Goal: Use online tool/utility: Utilize a website feature to perform a specific function

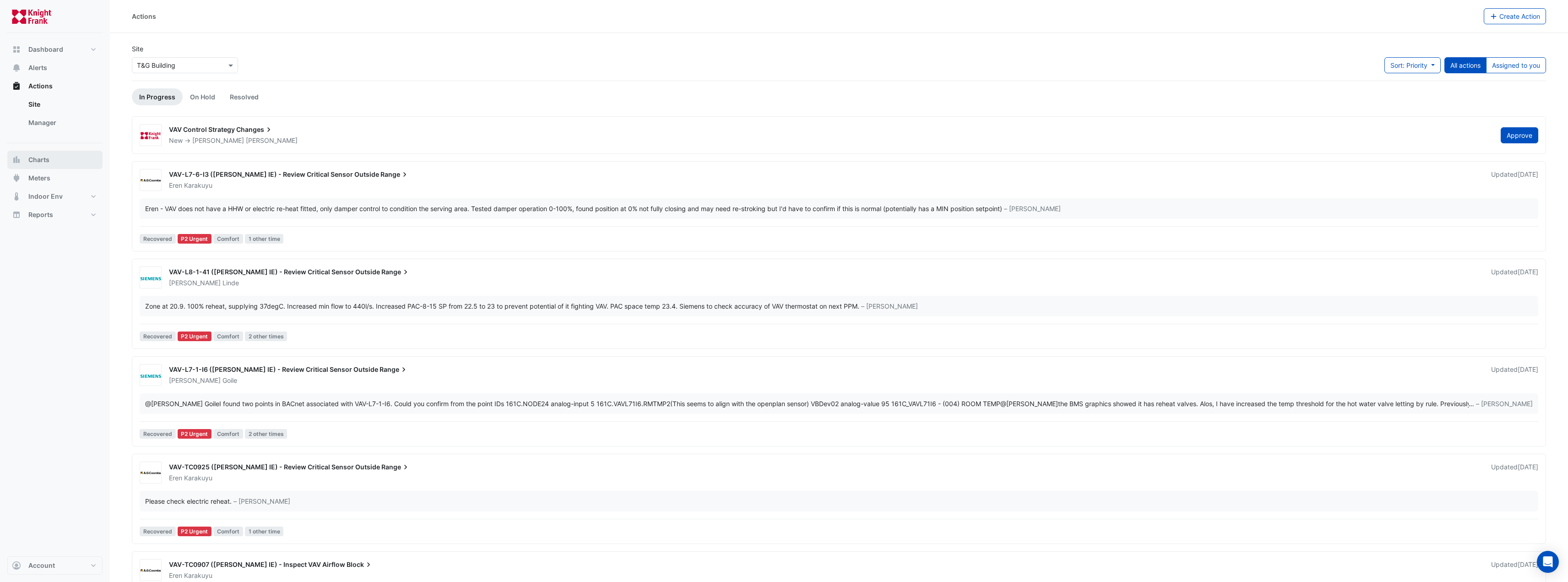
click at [36, 156] on span "Charts" at bounding box center [39, 159] width 21 height 9
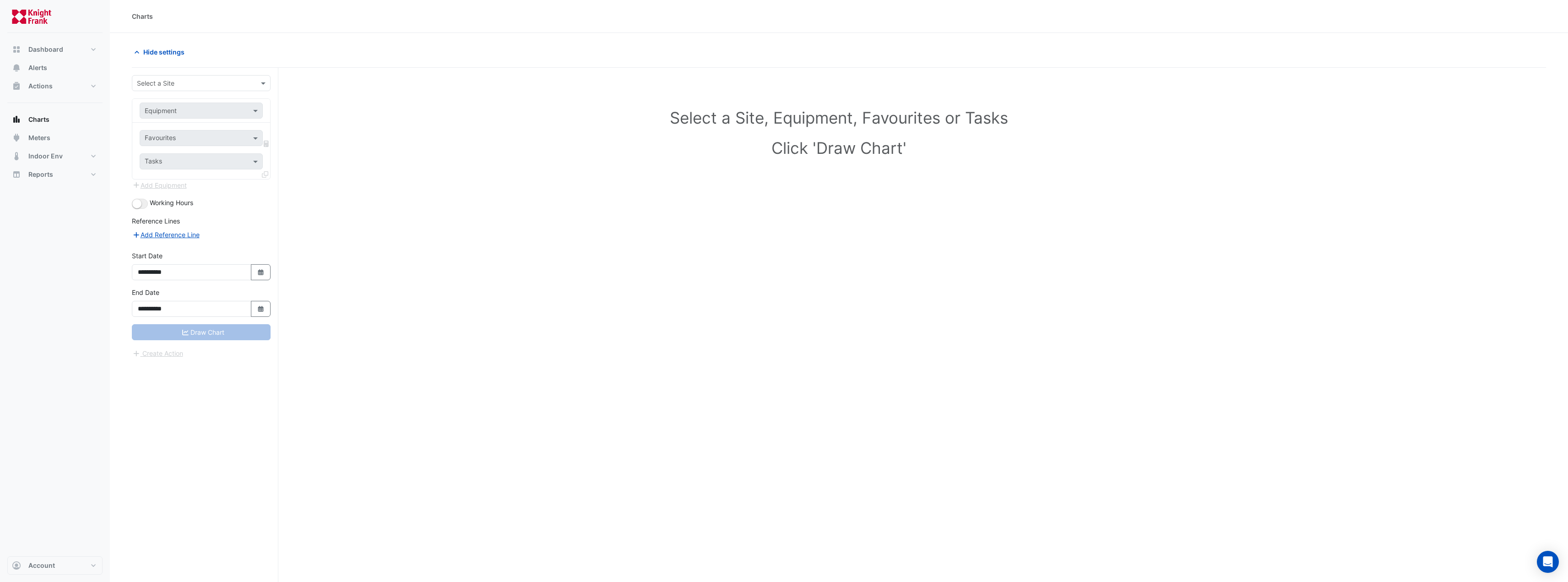
click at [165, 88] on div "Select a Site" at bounding box center [201, 82] width 139 height 16
click at [174, 190] on span "T&G Building" at bounding box center [159, 192] width 39 height 8
click at [183, 111] on input "text" at bounding box center [191, 111] width 94 height 10
type input "**"
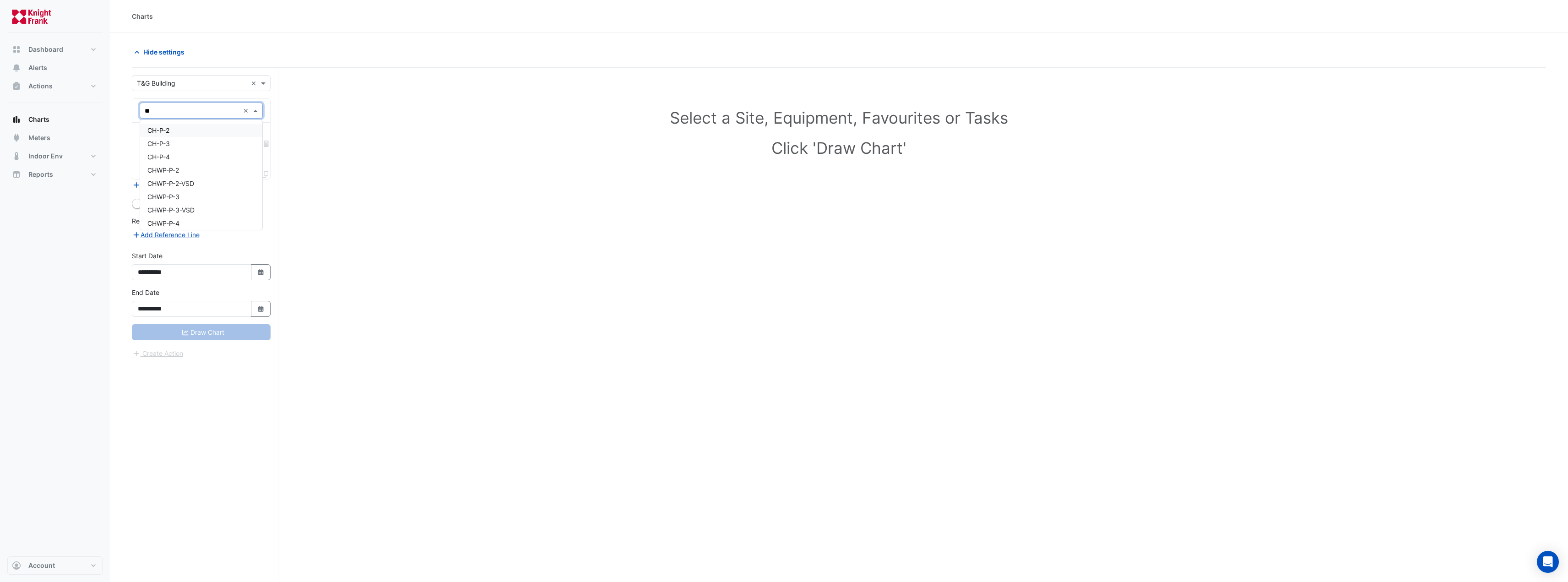
click at [178, 133] on div "CH-P-2" at bounding box center [201, 131] width 122 height 14
drag, startPoint x: 183, startPoint y: 101, endPoint x: 140, endPoint y: 105, distance: 43.2
click at [140, 105] on div "× CH-P-2 ×" at bounding box center [201, 111] width 138 height 24
click at [167, 111] on input "text" at bounding box center [191, 111] width 94 height 10
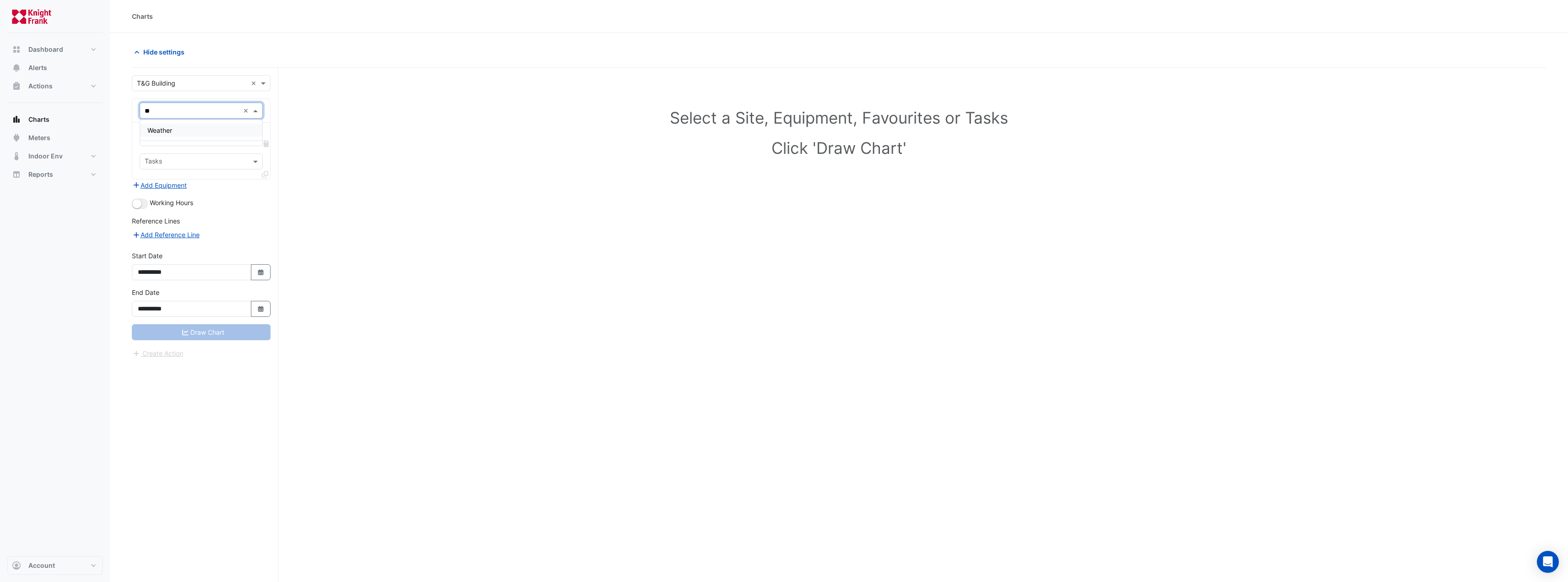
type input "***"
click at [162, 139] on div "Weather" at bounding box center [201, 130] width 122 height 20
click at [165, 133] on span "Weather" at bounding box center [159, 130] width 25 height 8
click at [172, 141] on input "text" at bounding box center [196, 138] width 103 height 10
click at [186, 185] on span "Temperature ([PERSON_NAME])" at bounding box center [196, 184] width 97 height 8
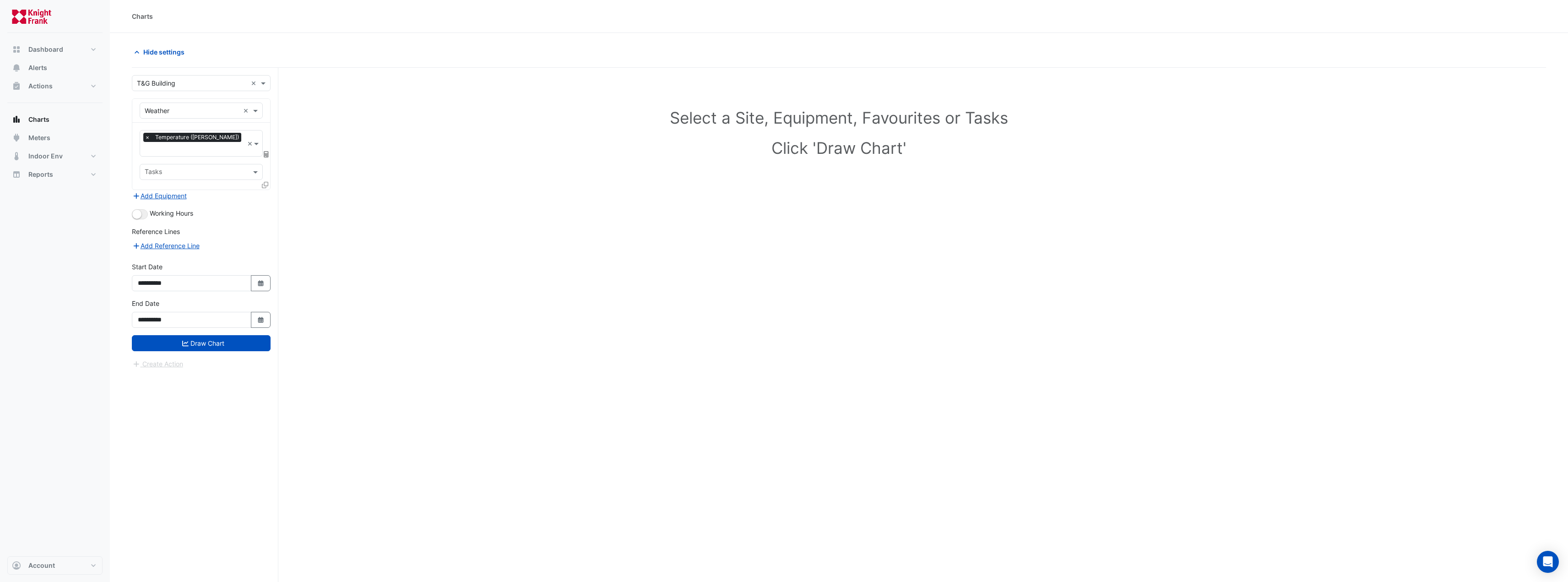
click at [265, 151] on icon at bounding box center [266, 154] width 5 height 6
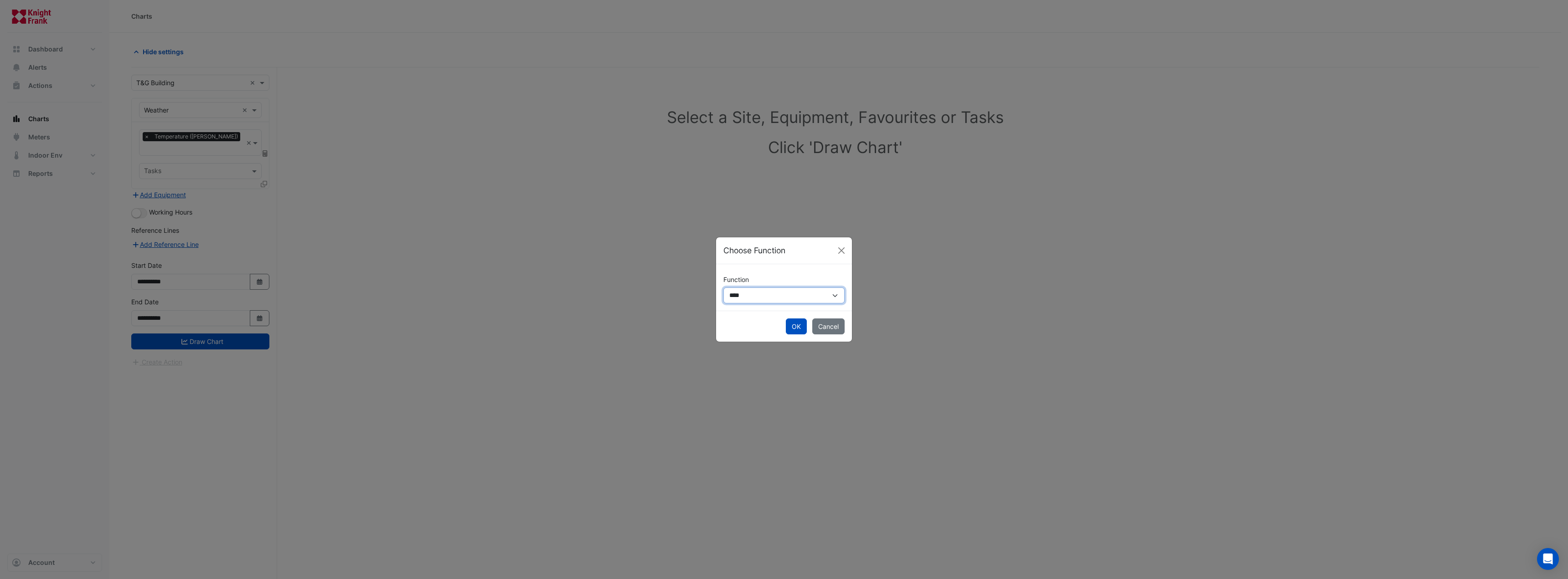
click at [746, 298] on select "**********" at bounding box center [783, 295] width 121 height 16
select select "******"
click at [723, 287] on select "**********" at bounding box center [783, 295] width 121 height 16
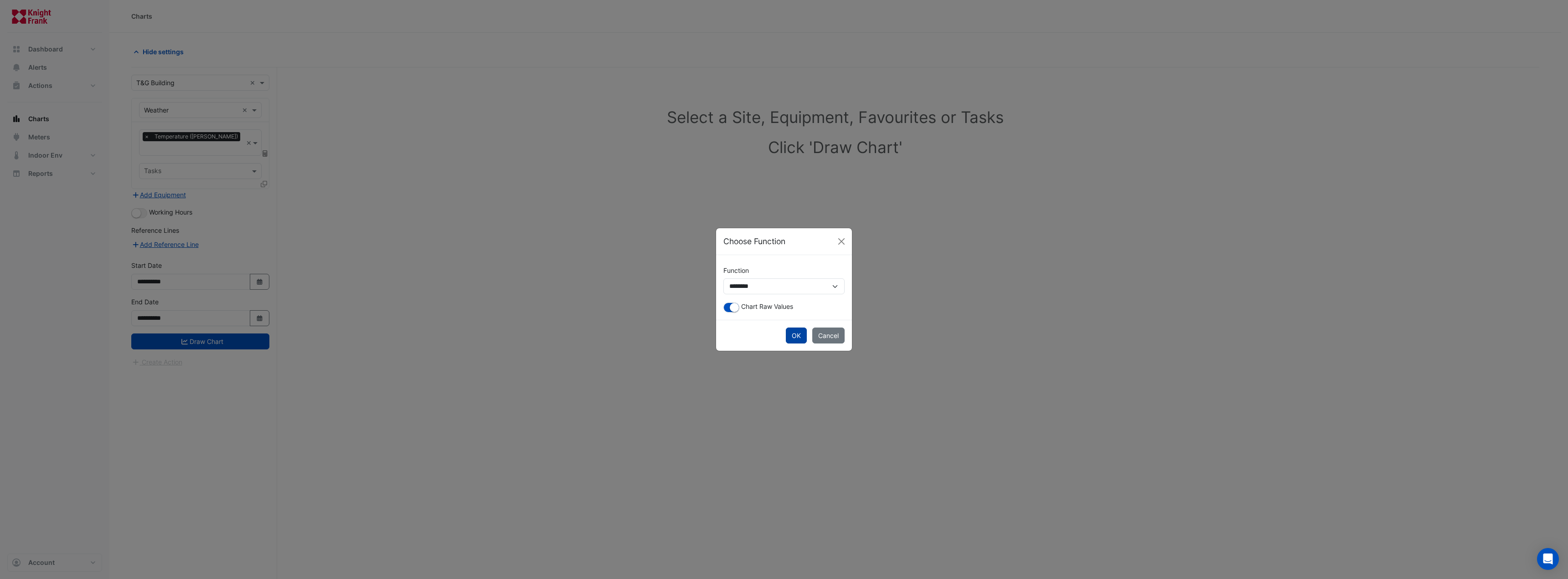
click at [798, 333] on button "OK" at bounding box center [796, 335] width 21 height 16
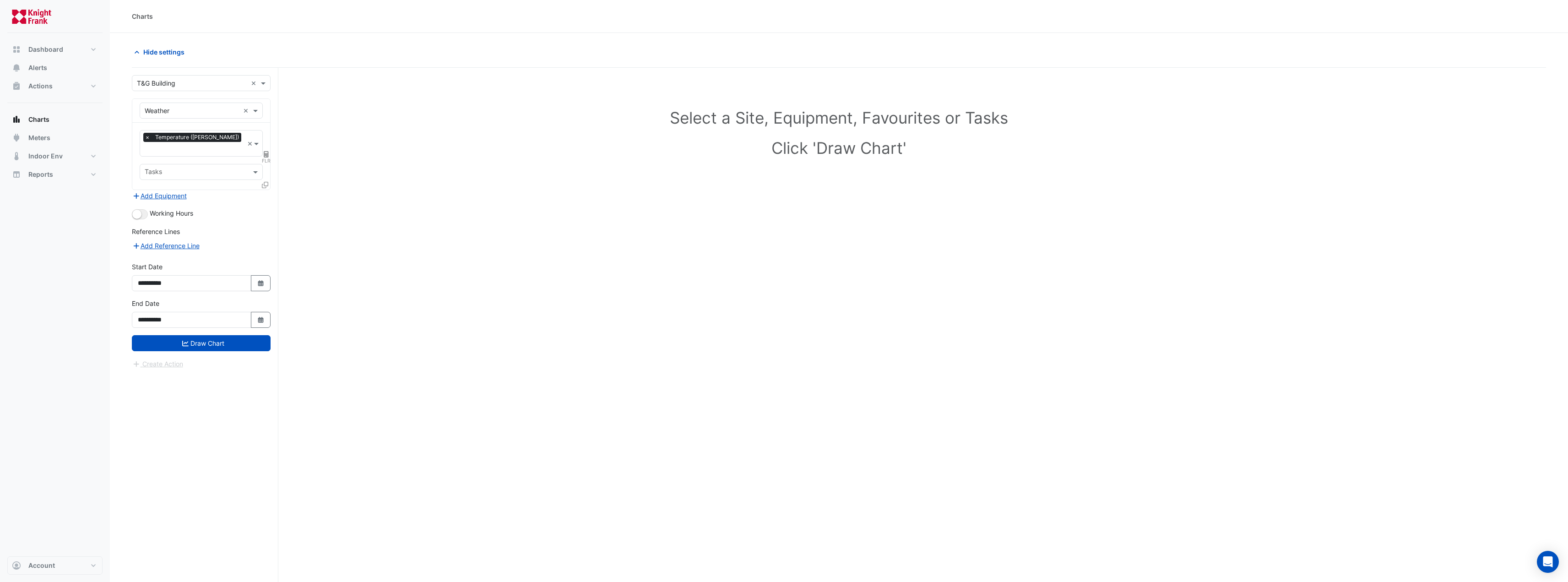
click at [717, 224] on div "Select a Site, Equipment, Favourites or Tasks Click 'Draw Chart'" at bounding box center [838, 342] width 1414 height 549
click at [156, 190] on button "Add Equipment" at bounding box center [159, 196] width 55 height 11
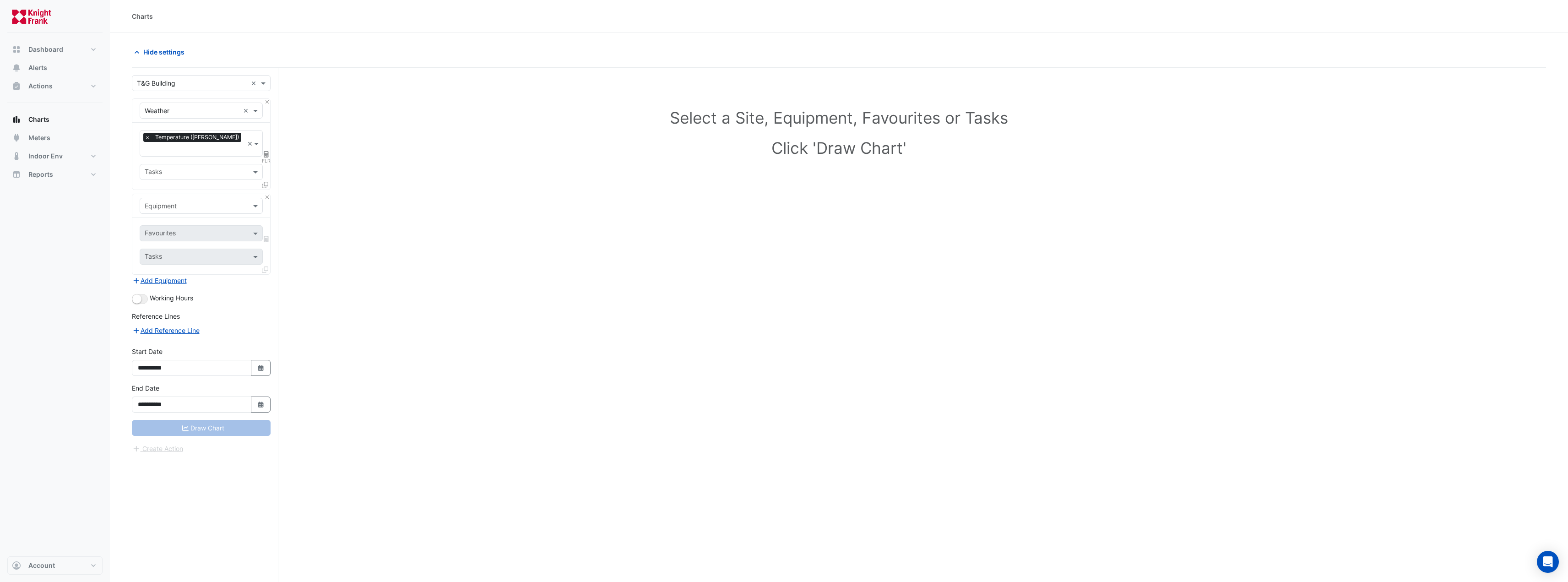
click at [161, 202] on input "text" at bounding box center [191, 206] width 94 height 10
type input "**"
click at [157, 213] on span "CH-P-2" at bounding box center [158, 215] width 22 height 8
click at [159, 230] on input "text" at bounding box center [196, 234] width 103 height 10
type input "***"
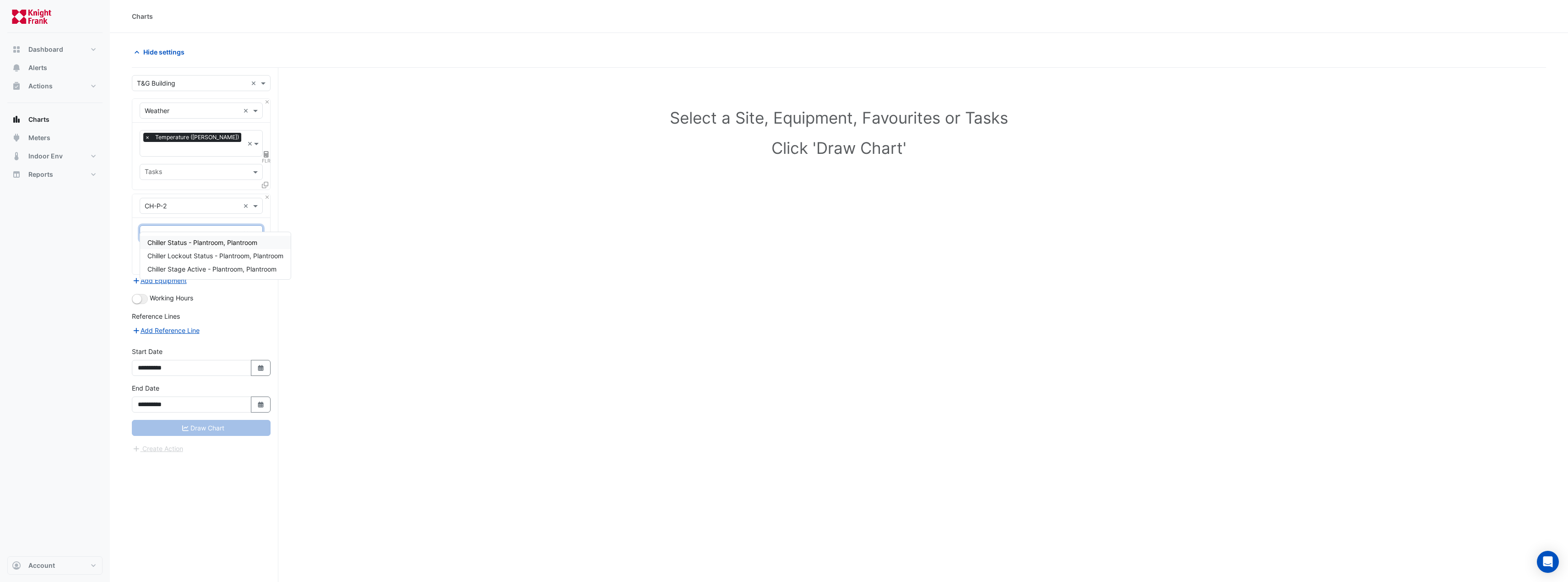
click at [211, 243] on span "Chiller Status - Plantroom, Plantroom" at bounding box center [202, 243] width 110 height 8
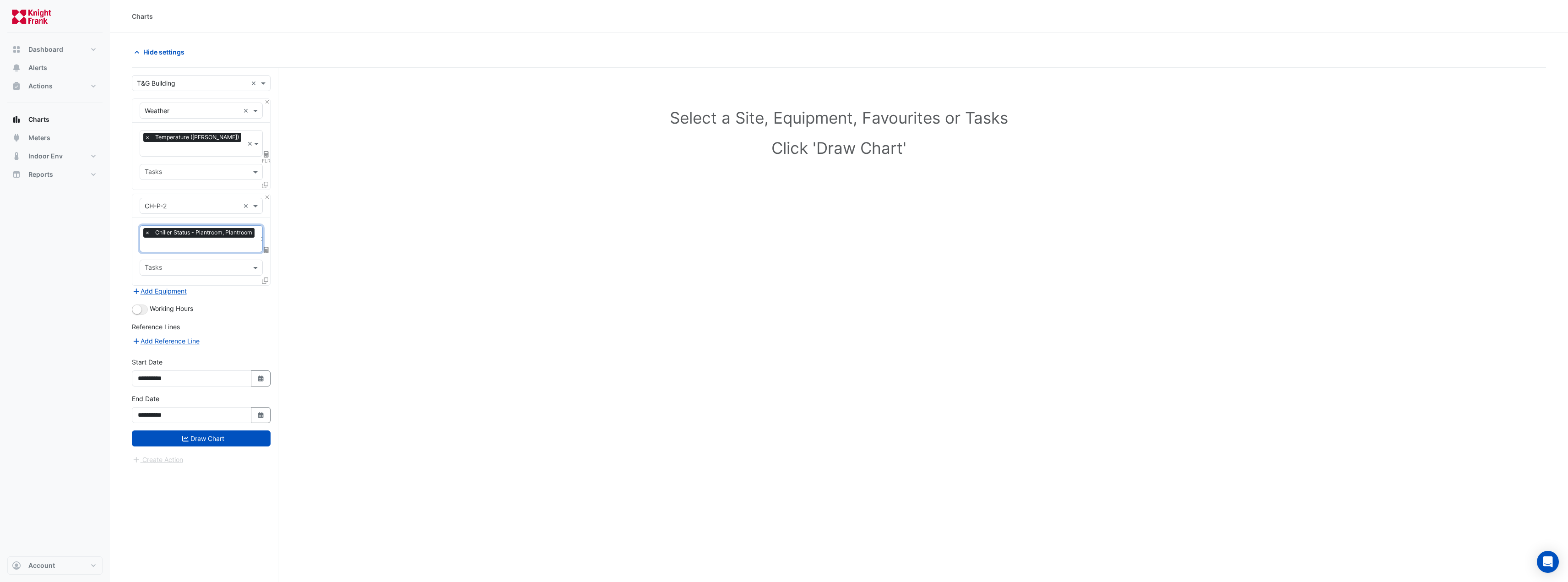
click at [267, 277] on icon at bounding box center [265, 280] width 6 height 6
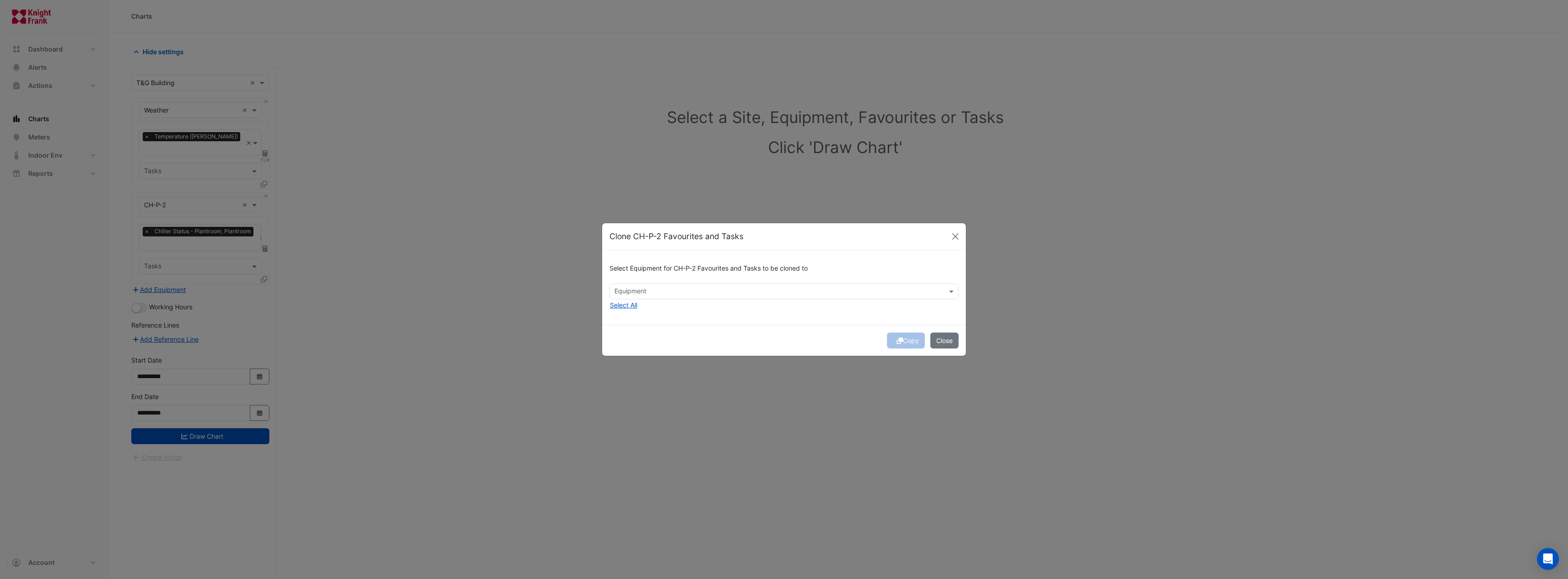
click at [617, 291] on input "text" at bounding box center [779, 292] width 329 height 10
click at [626, 310] on span "CH-P-3" at bounding box center [628, 311] width 23 height 8
click at [641, 328] on div "CH-P-4" at bounding box center [628, 324] width 37 height 14
click at [906, 343] on button "Copy" at bounding box center [906, 340] width 38 height 16
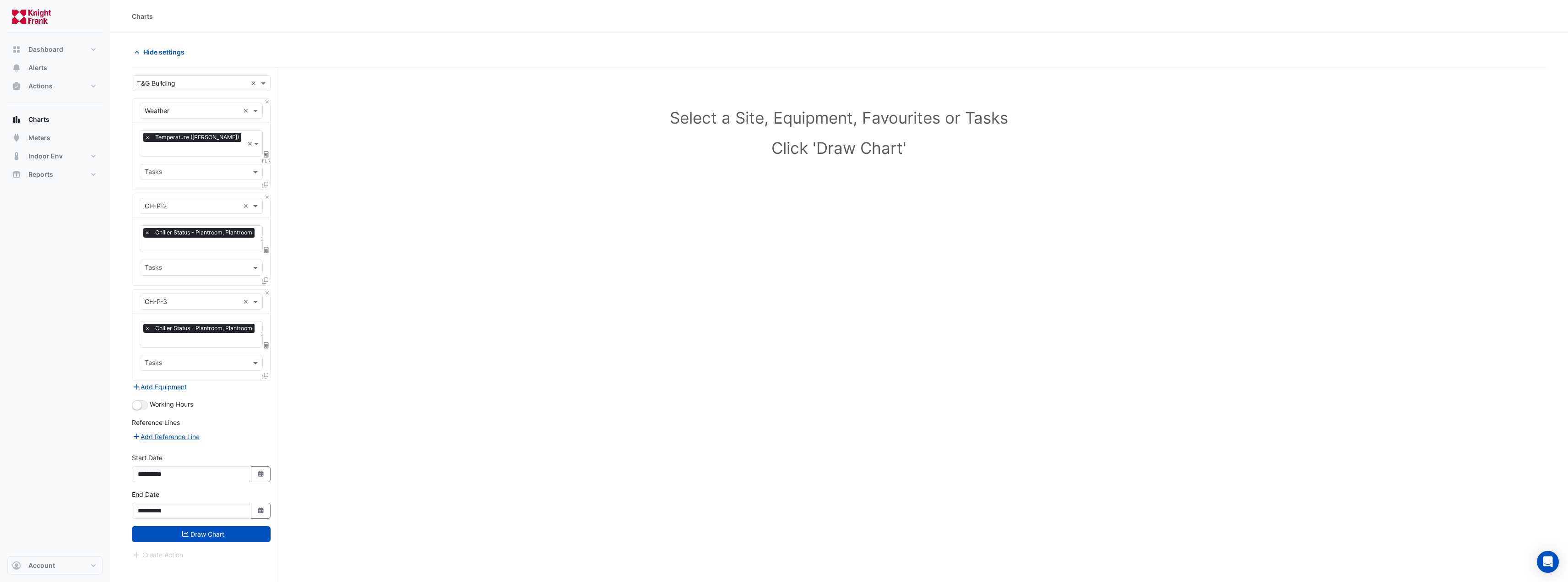
click at [187, 264] on div "Tasks" at bounding box center [201, 267] width 123 height 16
click at [109, 274] on nav "Dashboard Portfolio Ratings Performance Alerts Actions Site Manager Charts" at bounding box center [54, 291] width 110 height 582
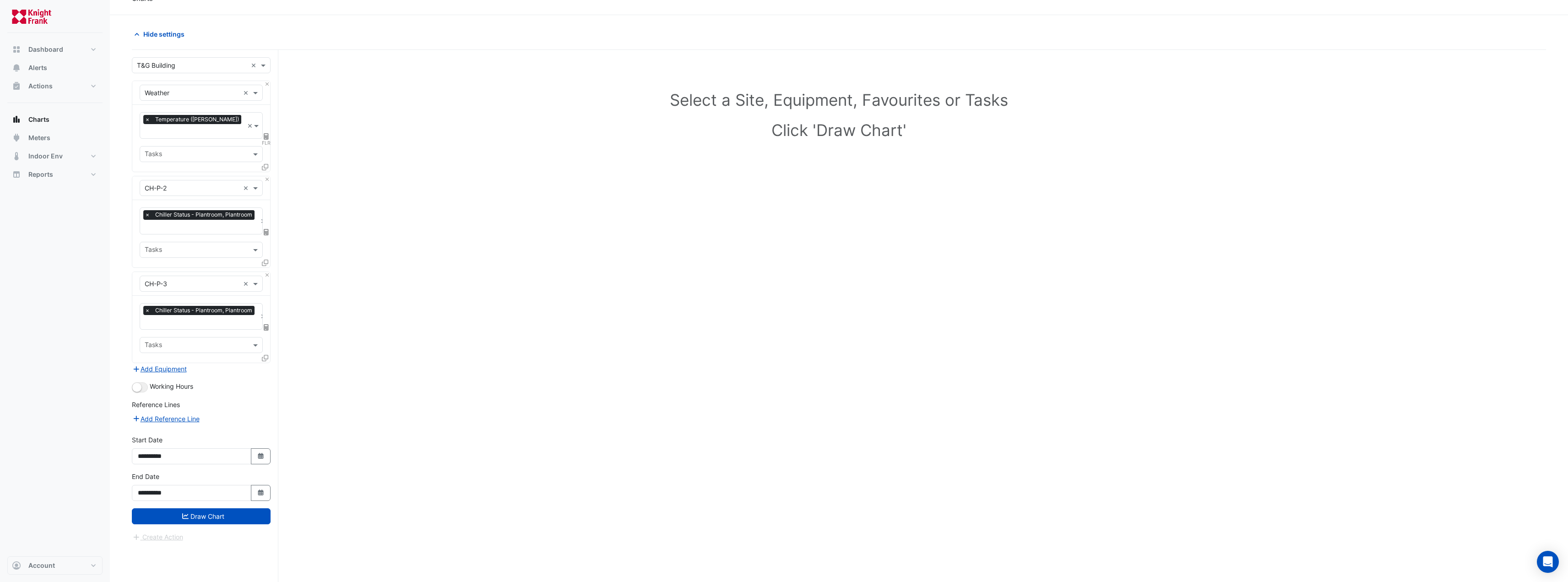
scroll to position [35, 0]
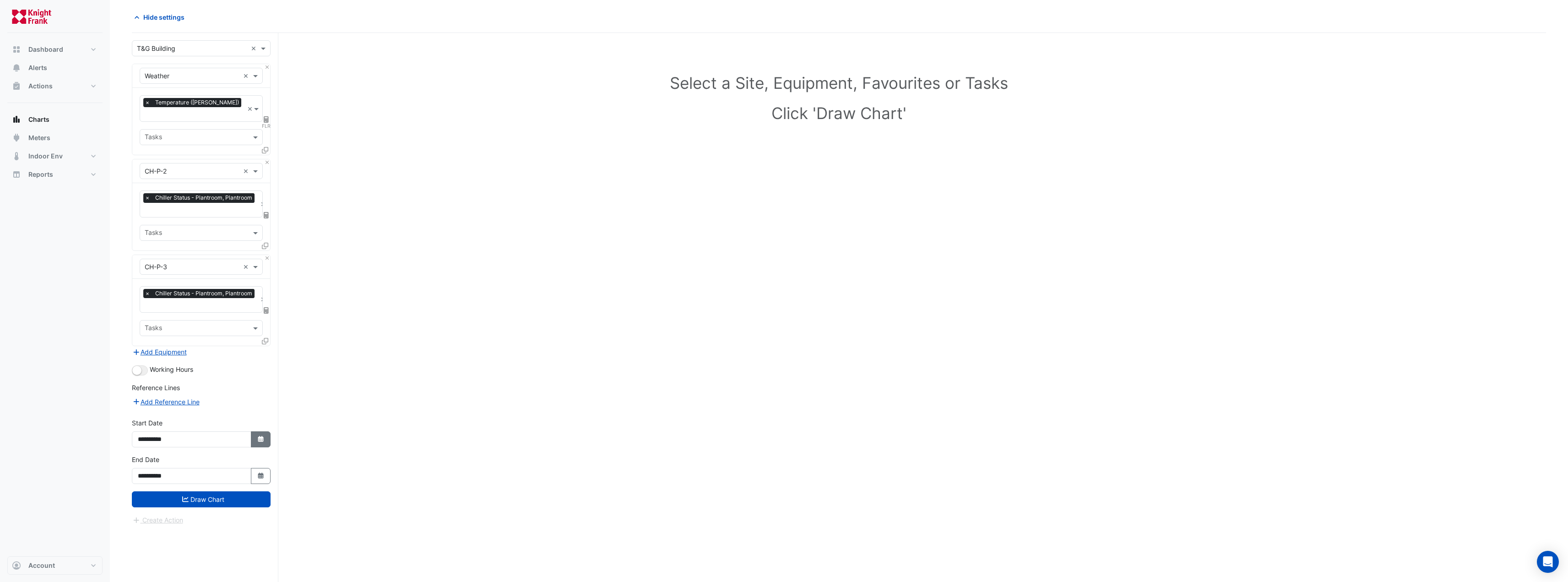
click at [256, 432] on button "Select Date" at bounding box center [261, 439] width 20 height 16
select select "**"
click at [203, 308] on select "**** **** **** **** **** **** **** **** **** **** ****" at bounding box center [209, 305] width 35 height 14
select select "****"
click at [191, 298] on select "**** **** **** **** **** **** **** **** **** **** ****" at bounding box center [209, 305] width 35 height 14
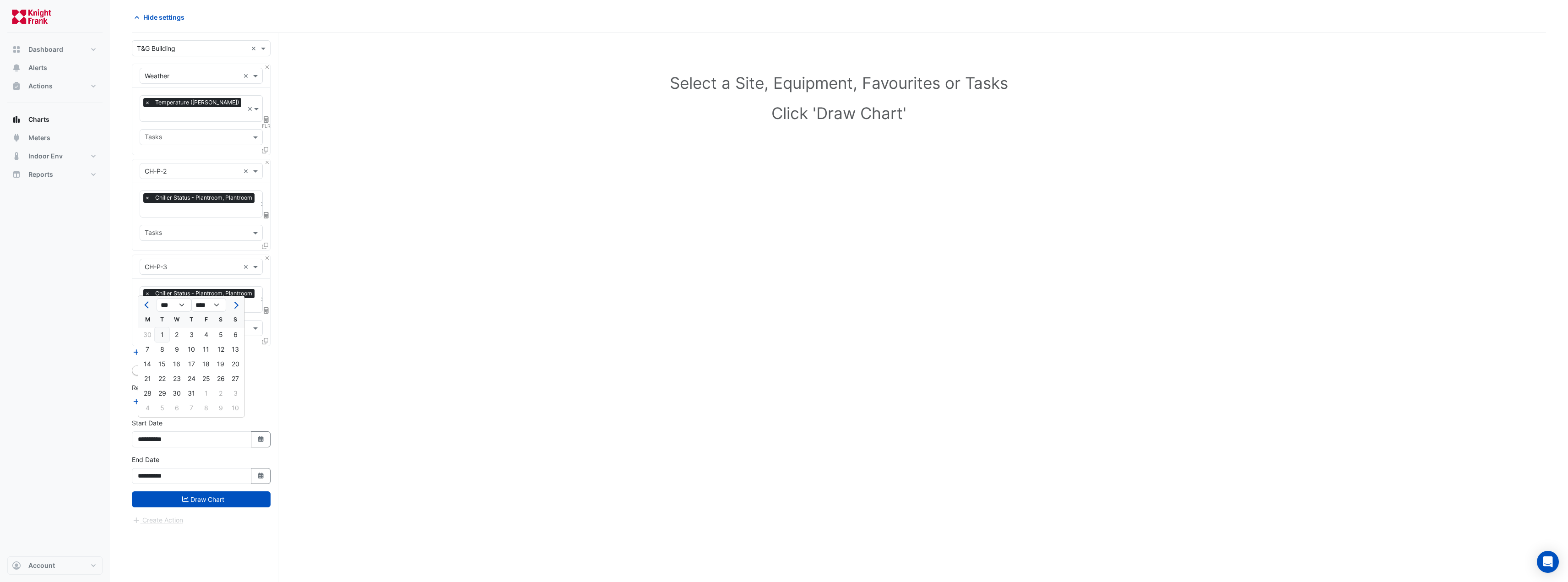
click at [163, 332] on div "1" at bounding box center [162, 334] width 14 height 14
type input "**********"
click at [189, 491] on button "Draw Chart" at bounding box center [201, 499] width 139 height 16
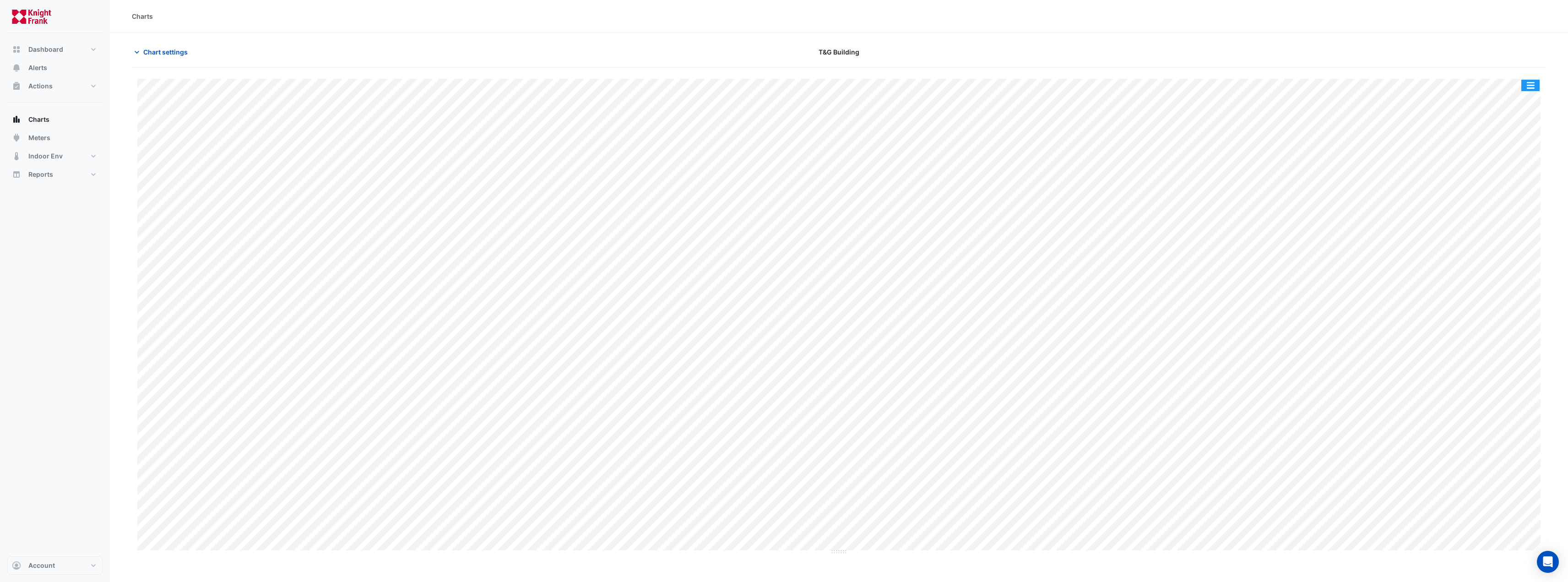
click at [1532, 82] on button "button" at bounding box center [1530, 85] width 18 height 11
click at [1527, 88] on button "button" at bounding box center [1530, 85] width 18 height 11
click at [1527, 88] on button "button" at bounding box center [1530, 85] width 18 height 11
click at [1528, 87] on button "button" at bounding box center [1530, 85] width 18 height 11
click at [1529, 84] on button "button" at bounding box center [1530, 85] width 18 height 11
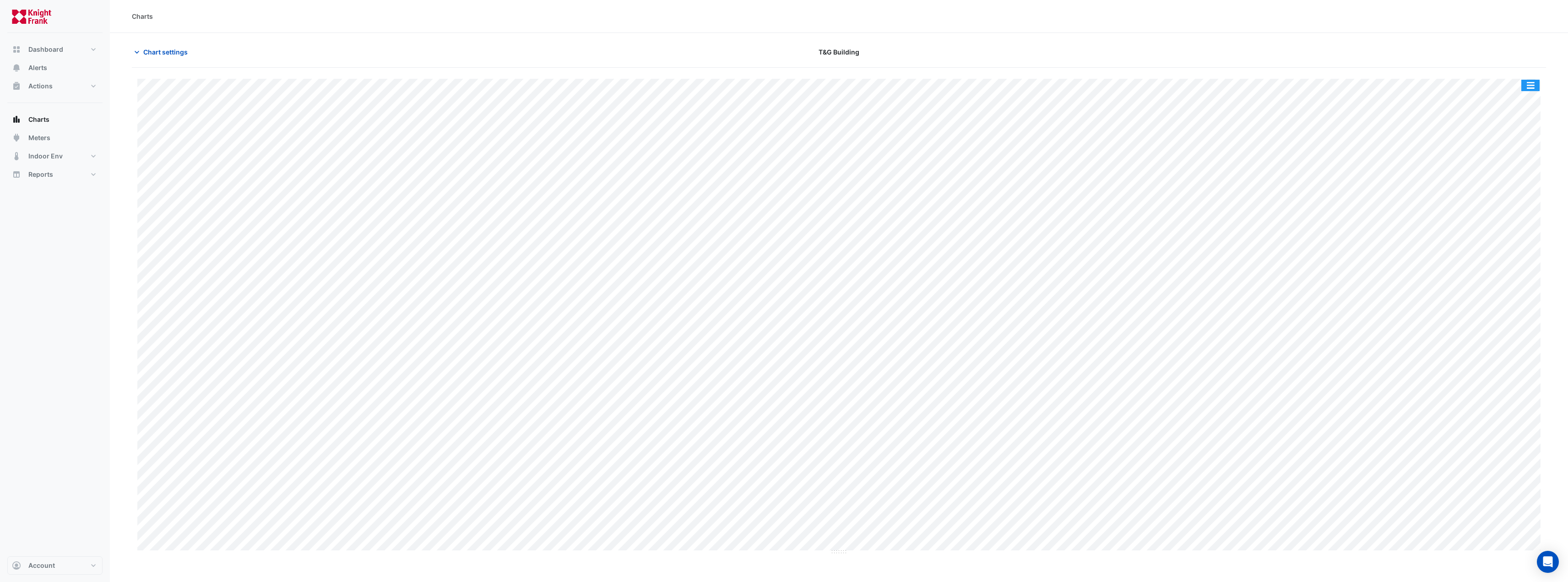
click at [1530, 81] on button "button" at bounding box center [1530, 85] width 18 height 11
click at [1494, 78] on div "Split by Equip Split by Unit Split All Print Save as JPEG Save as PNG Pivot Dat…" at bounding box center [838, 342] width 1414 height 549
click at [1536, 86] on button "button" at bounding box center [1530, 85] width 18 height 11
click at [1535, 84] on button "button" at bounding box center [1530, 85] width 18 height 11
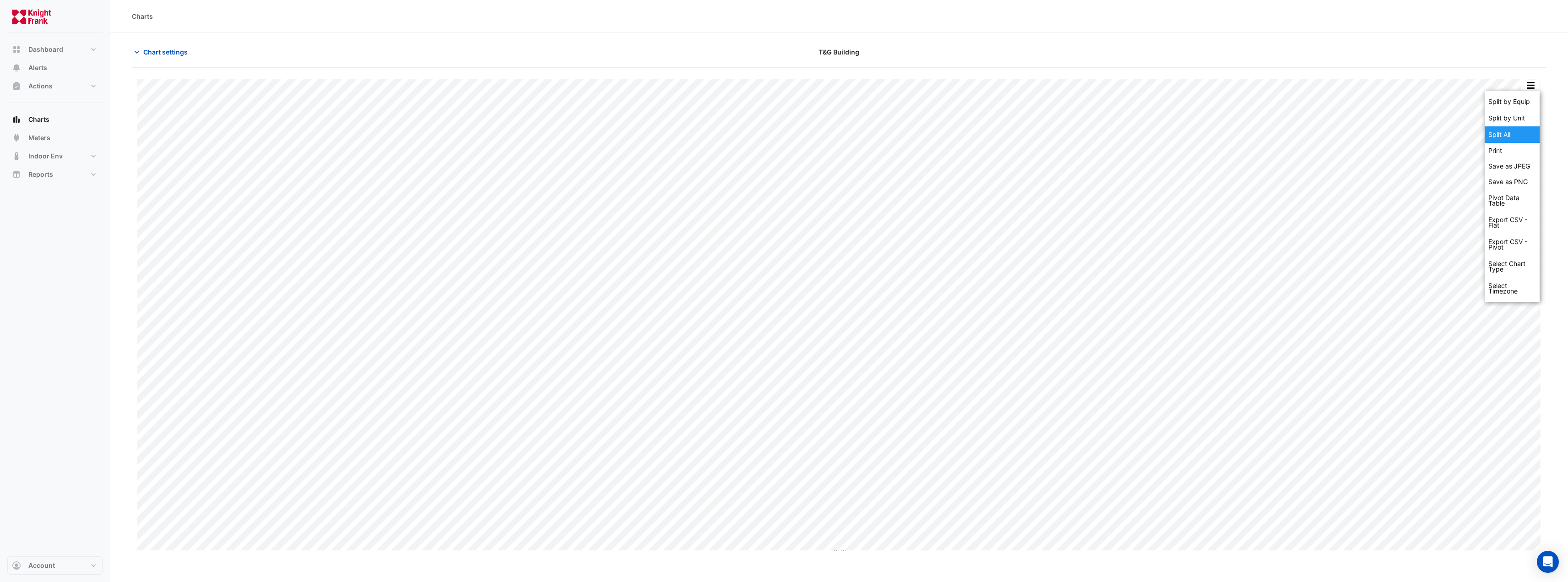
click at [1511, 134] on div "Split All" at bounding box center [1512, 135] width 55 height 17
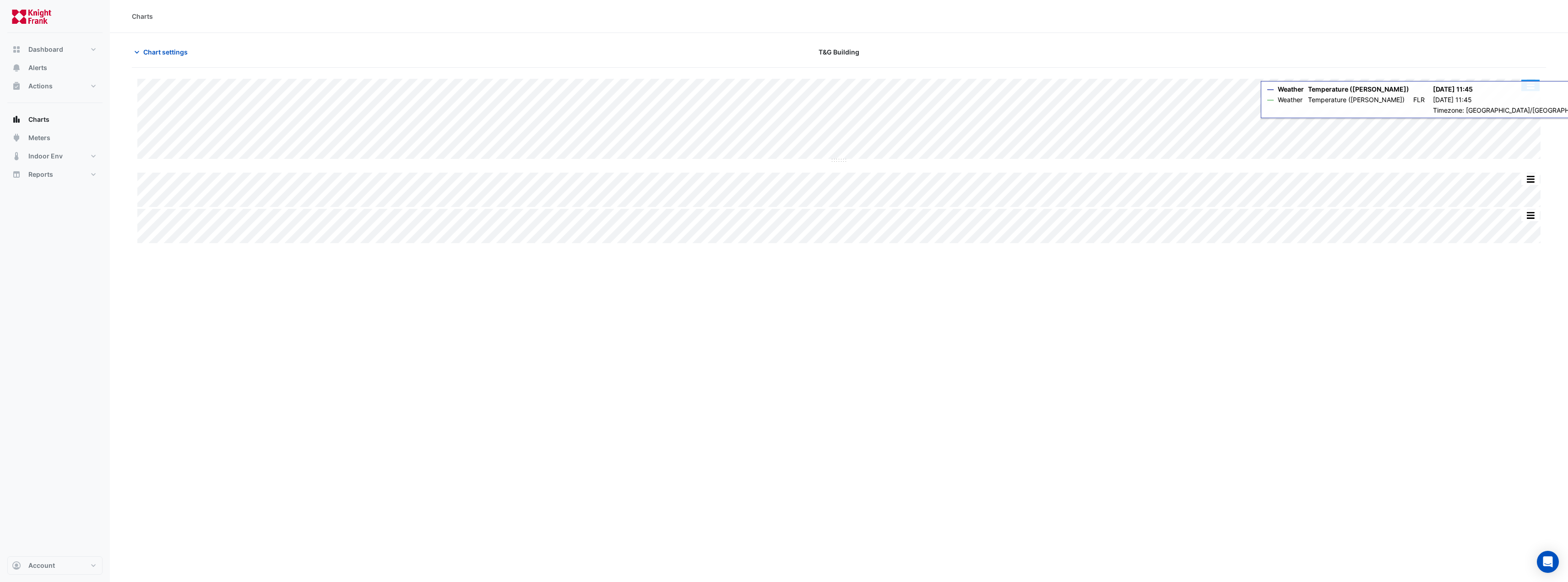
click at [1530, 86] on button "button" at bounding box center [1530, 85] width 18 height 11
click at [1513, 135] on div "Split None" at bounding box center [1512, 135] width 55 height 17
click at [1524, 84] on button "button" at bounding box center [1530, 85] width 18 height 11
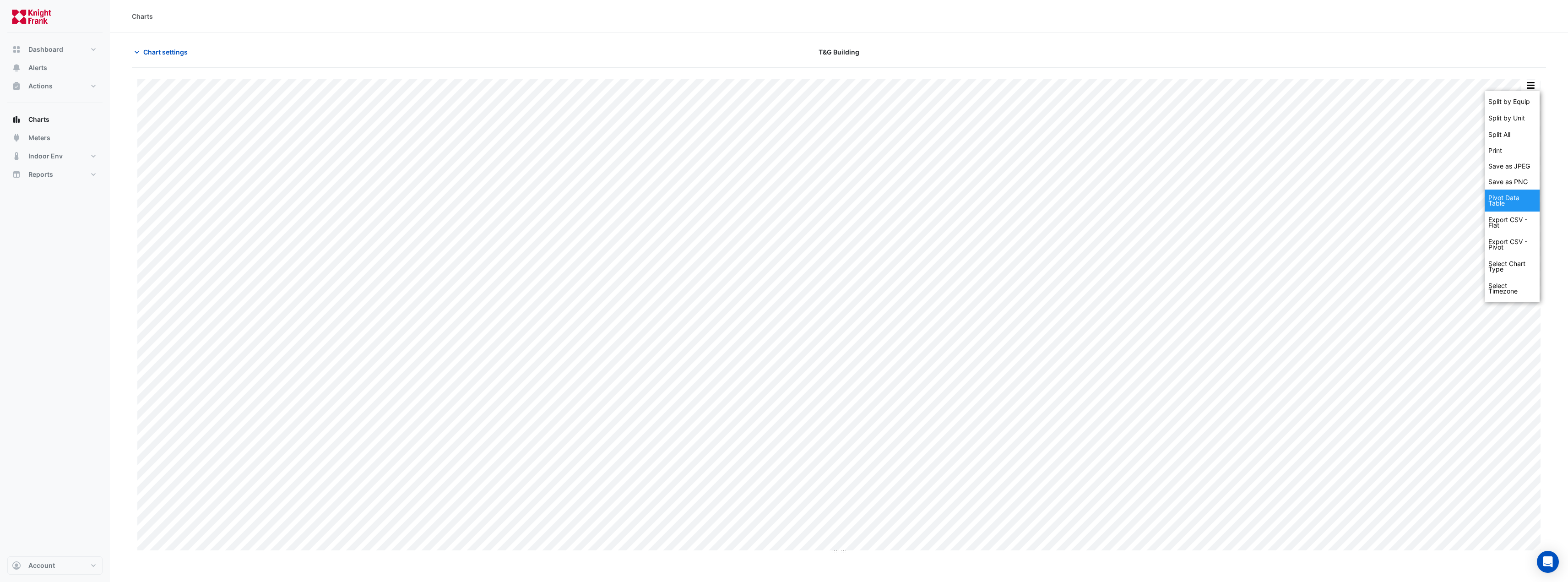
click at [1516, 203] on div "Pivot Data Table" at bounding box center [1512, 200] width 55 height 22
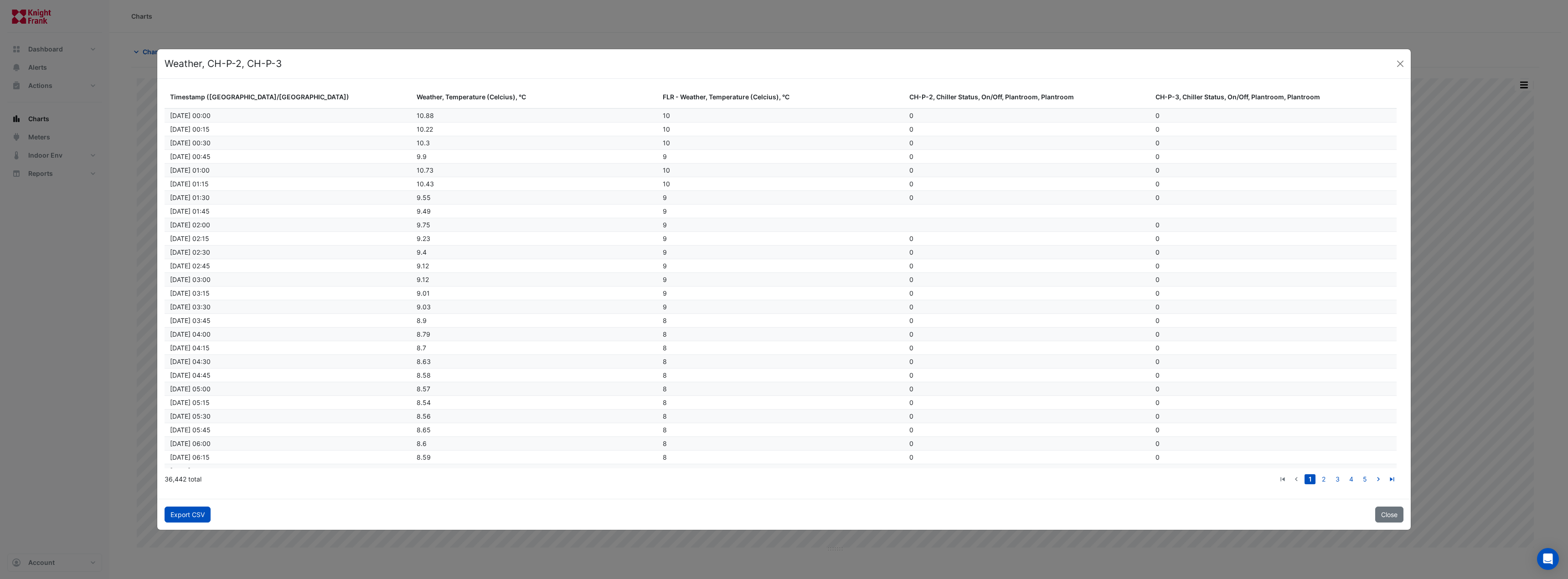
click at [189, 515] on button "Export CSV" at bounding box center [187, 514] width 46 height 16
click at [1396, 62] on button "Close" at bounding box center [1400, 64] width 14 height 14
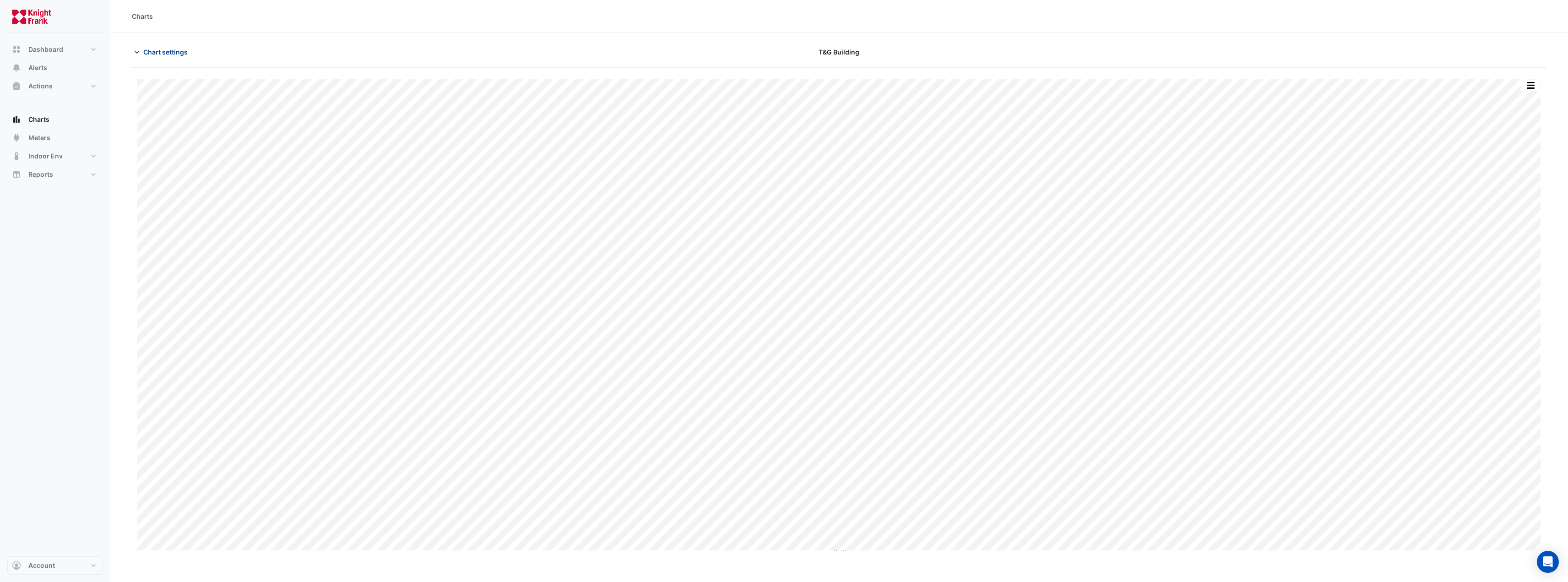
click at [157, 53] on span "Chart settings" at bounding box center [165, 51] width 45 height 10
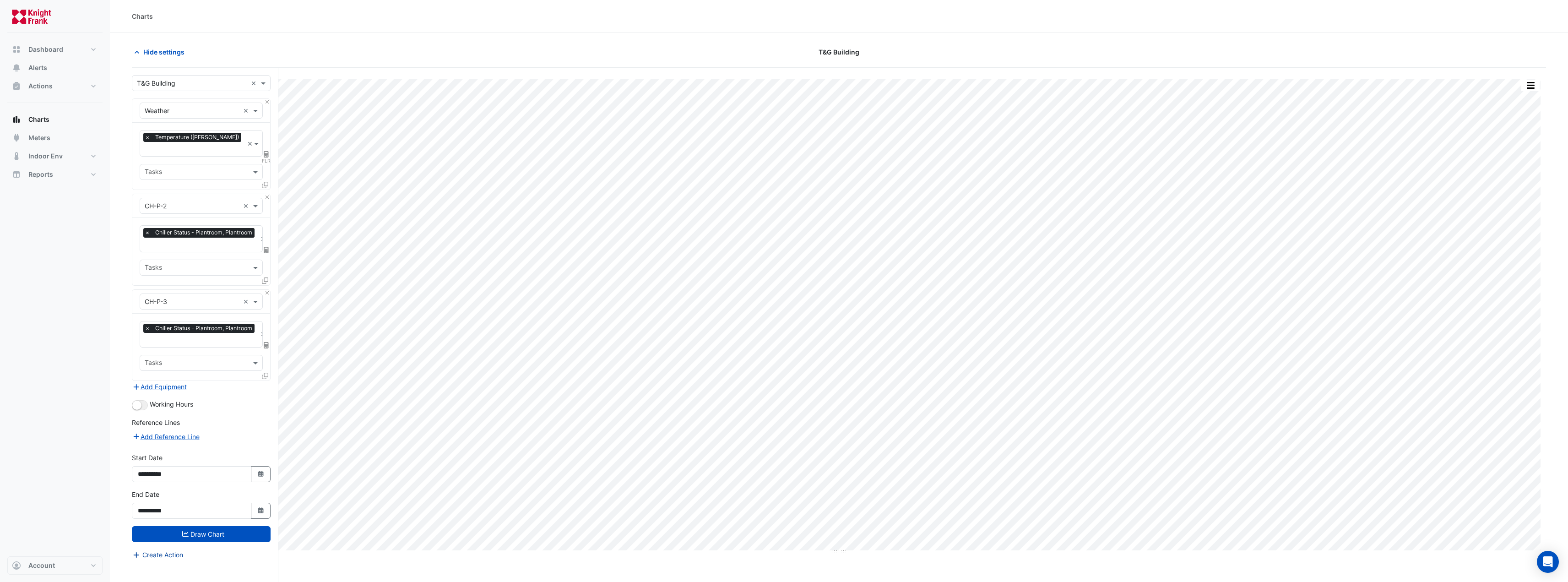
click at [167, 549] on button "Create Action" at bounding box center [157, 555] width 51 height 11
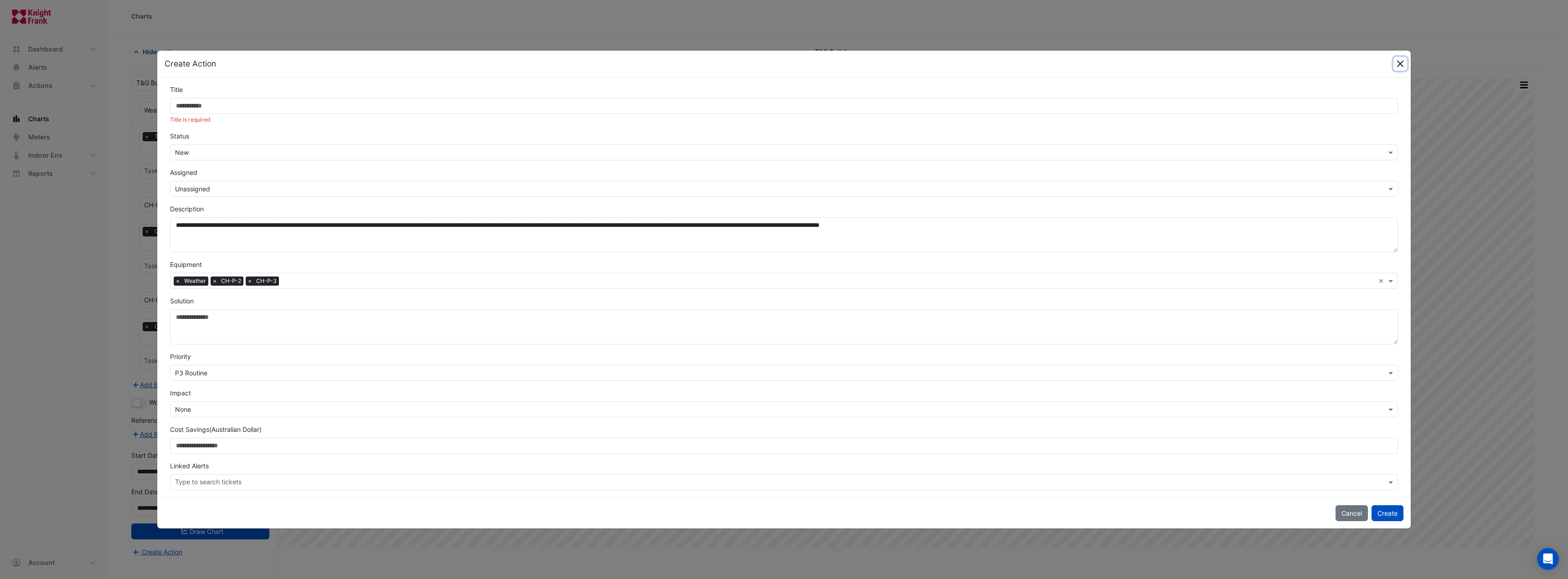
click at [1396, 63] on button "Close" at bounding box center [1400, 64] width 14 height 14
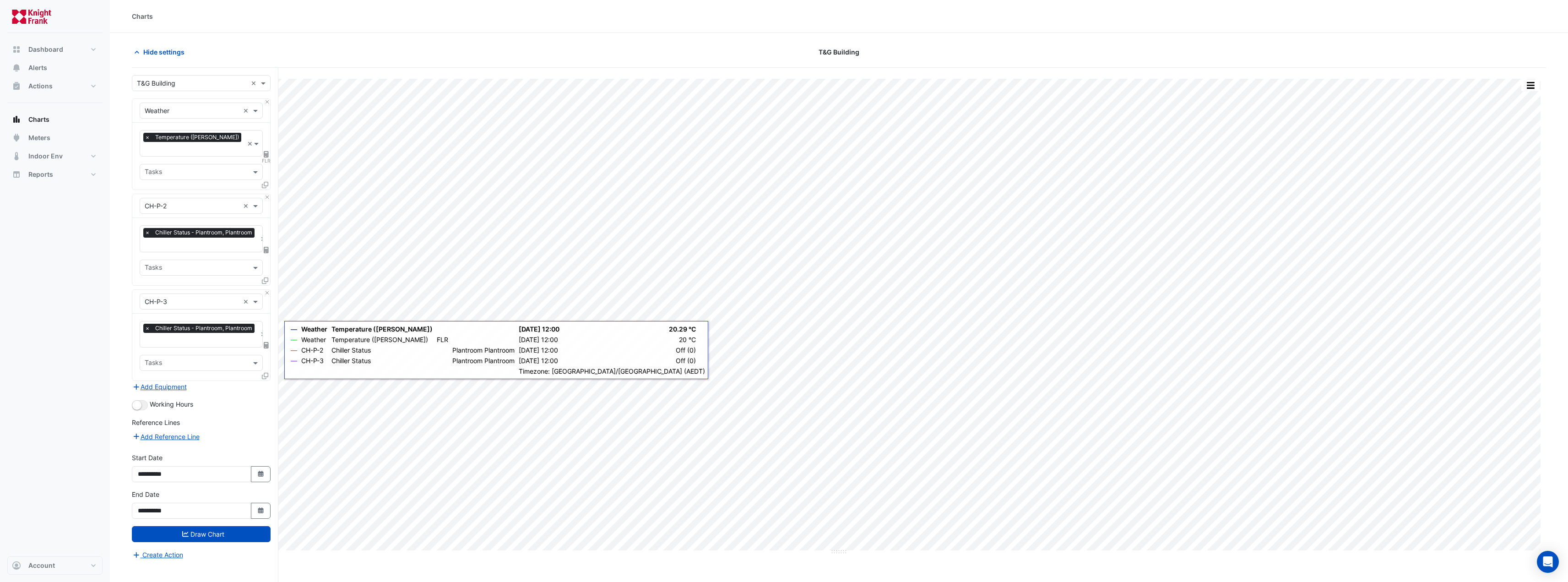
click at [262, 373] on icon at bounding box center [265, 376] width 6 height 6
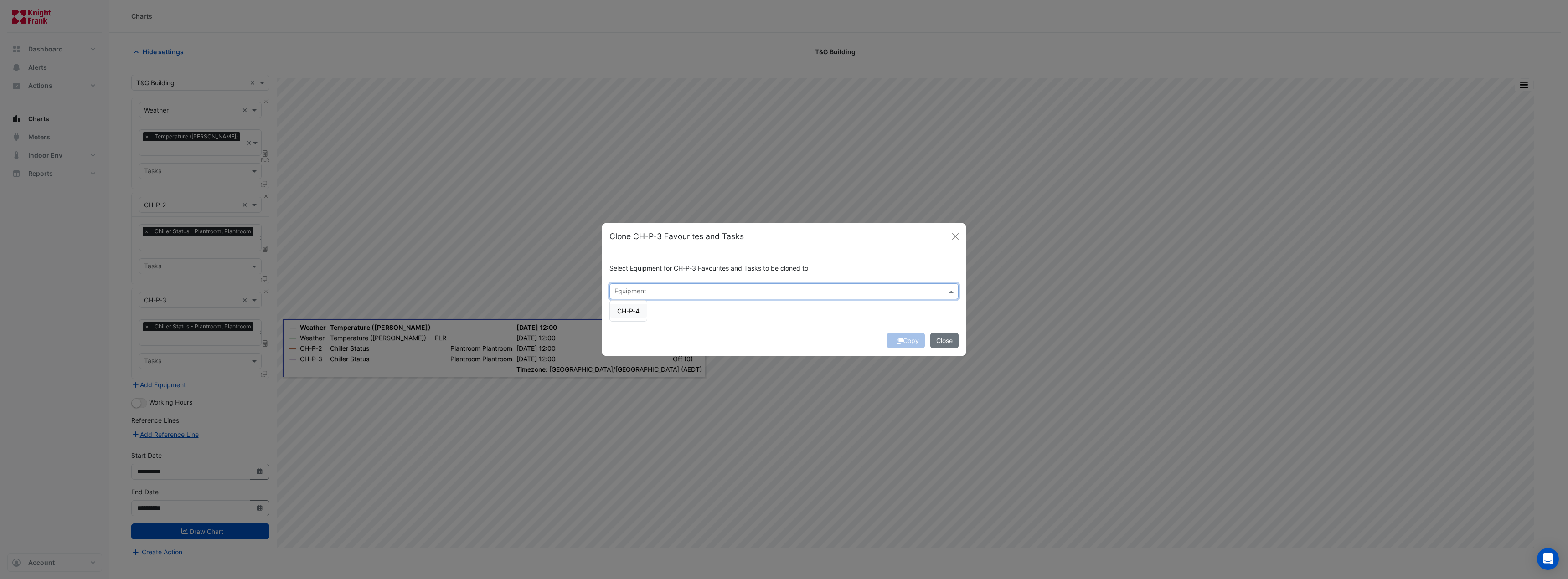
click at [658, 287] on input "text" at bounding box center [779, 292] width 329 height 10
click at [618, 322] on ng-dropdown-panel "CH-P-4" at bounding box center [628, 311] width 38 height 21
click at [621, 314] on span "CH-P-4" at bounding box center [628, 311] width 23 height 8
click at [826, 311] on div "Select Equipment for CH-P-3 Favourites and Tasks to be cloned to × CH-P-4 × CH-…" at bounding box center [783, 287] width 363 height 74
click at [905, 337] on button "Copy" at bounding box center [906, 340] width 38 height 16
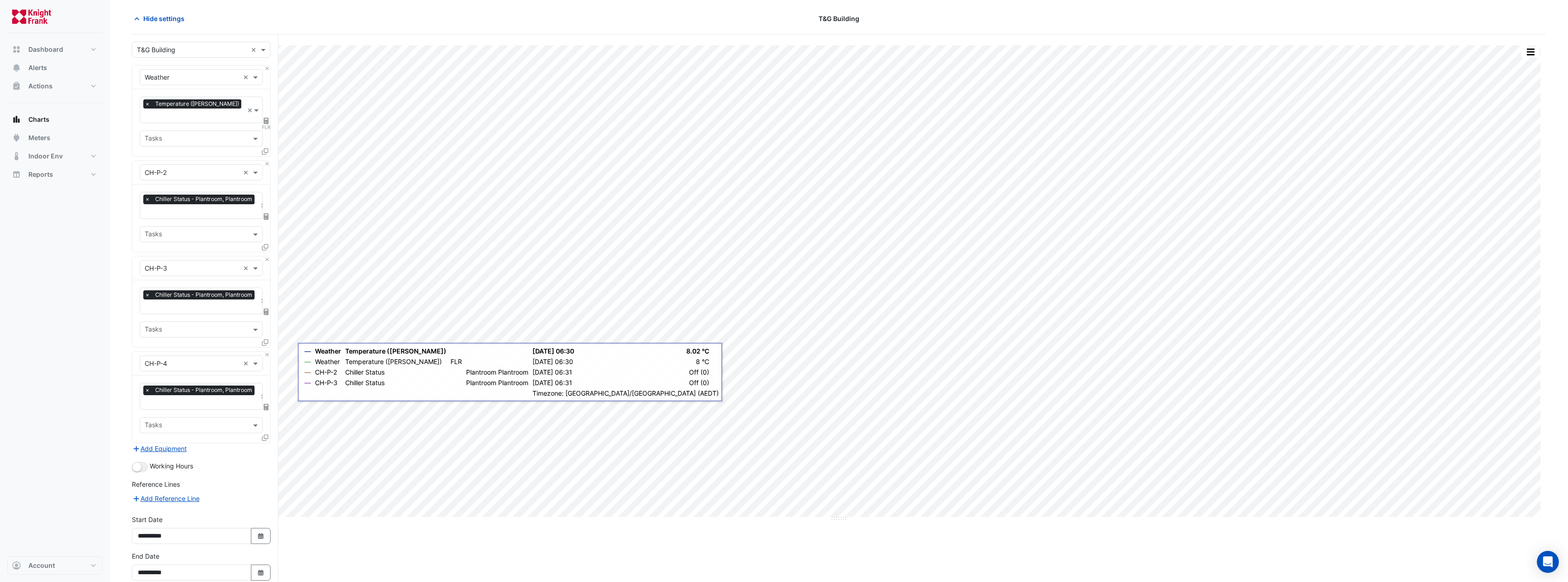
scroll to position [67, 0]
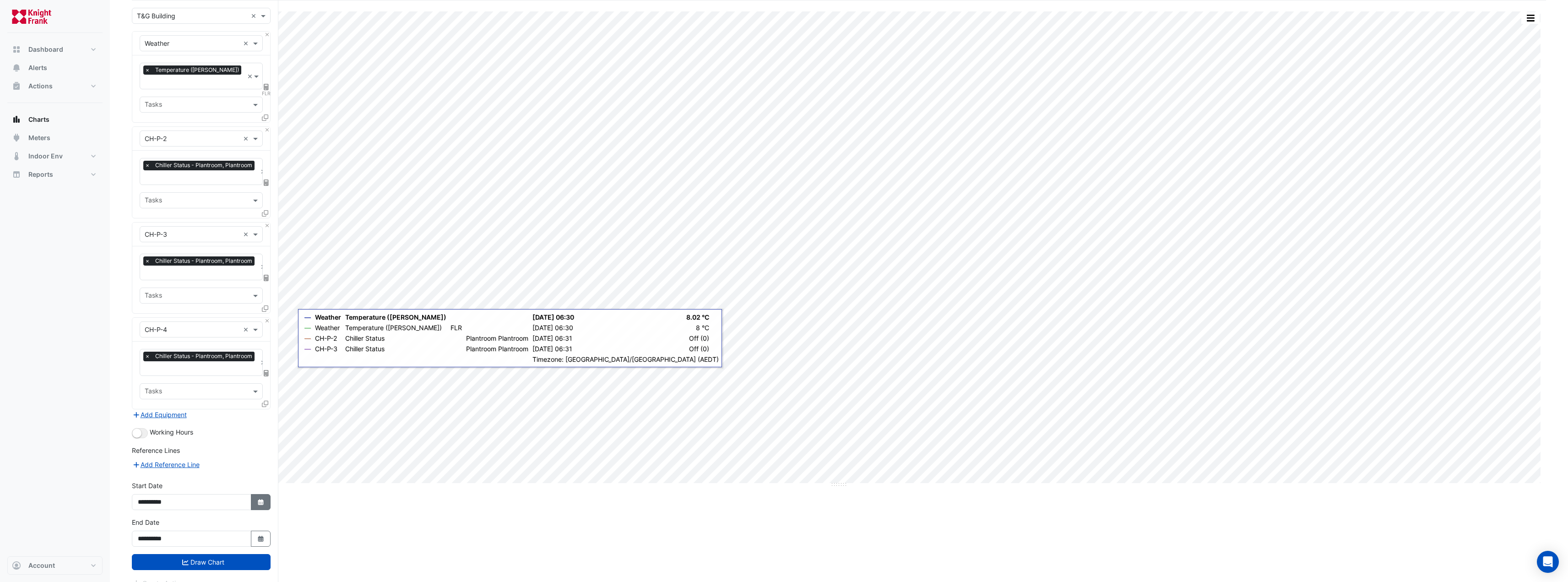
click at [264, 494] on button "Select Date" at bounding box center [261, 502] width 20 height 16
select select "**"
select select "****"
click at [163, 398] on div "1" at bounding box center [162, 397] width 14 height 14
click at [254, 554] on button "Draw Chart" at bounding box center [201, 562] width 139 height 16
